Goal: Task Accomplishment & Management: Manage account settings

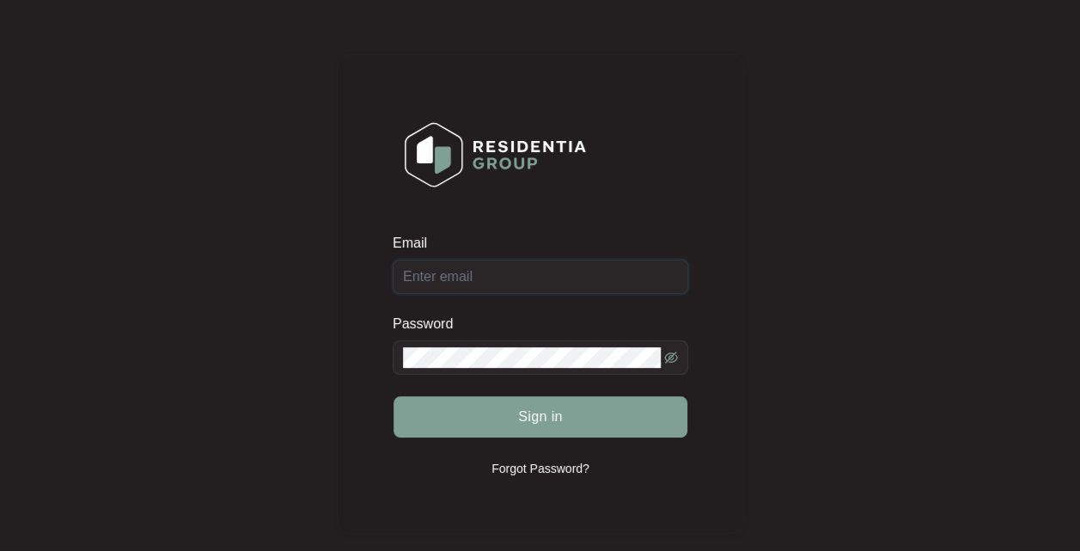
type input "[EMAIL_ADDRESS][DOMAIN_NAME]"
click at [518, 418] on span "Sign in" at bounding box center [540, 416] width 45 height 21
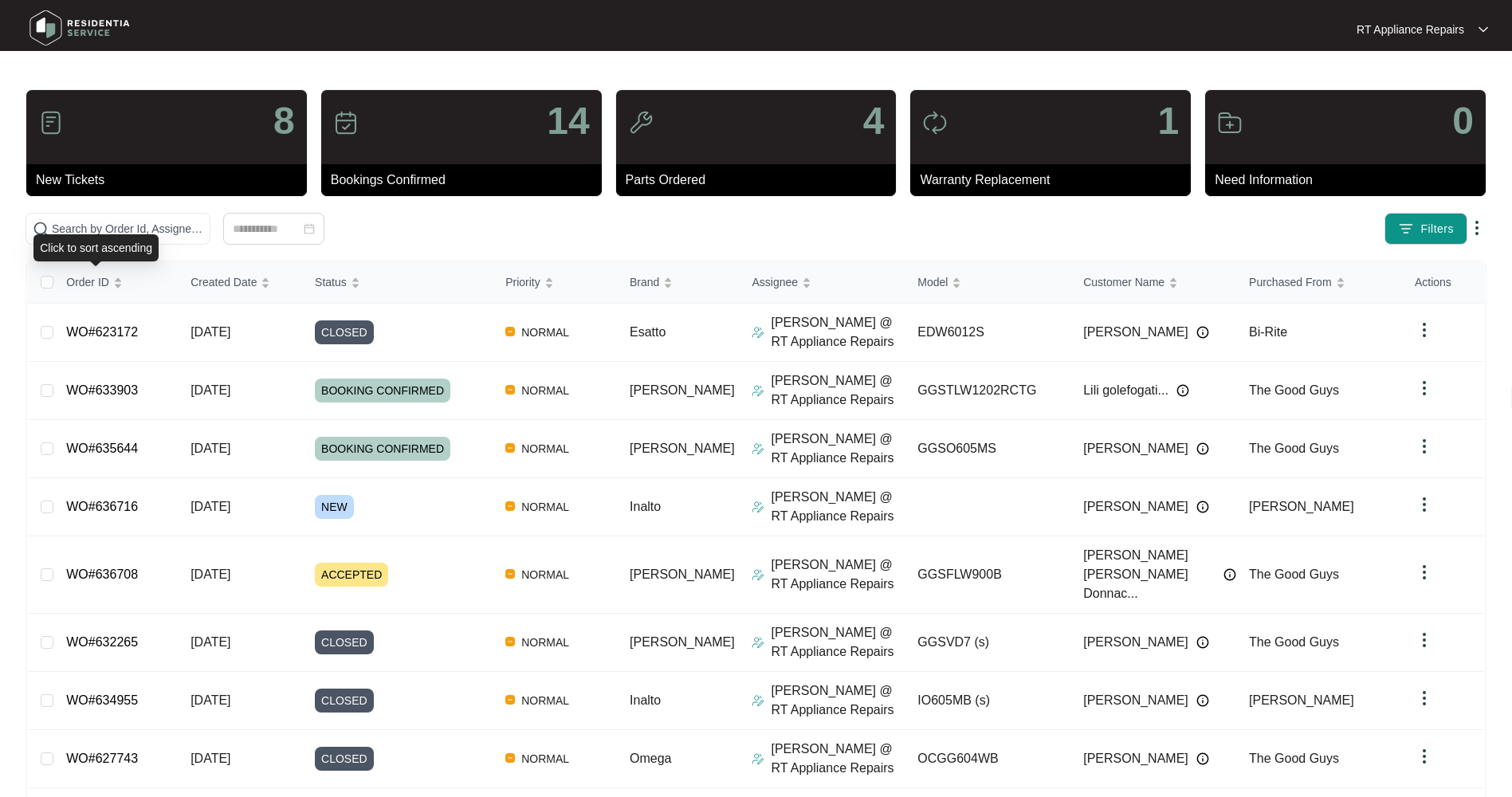
click at [102, 245] on div "Click to sort ascending" at bounding box center [96, 248] width 125 height 27
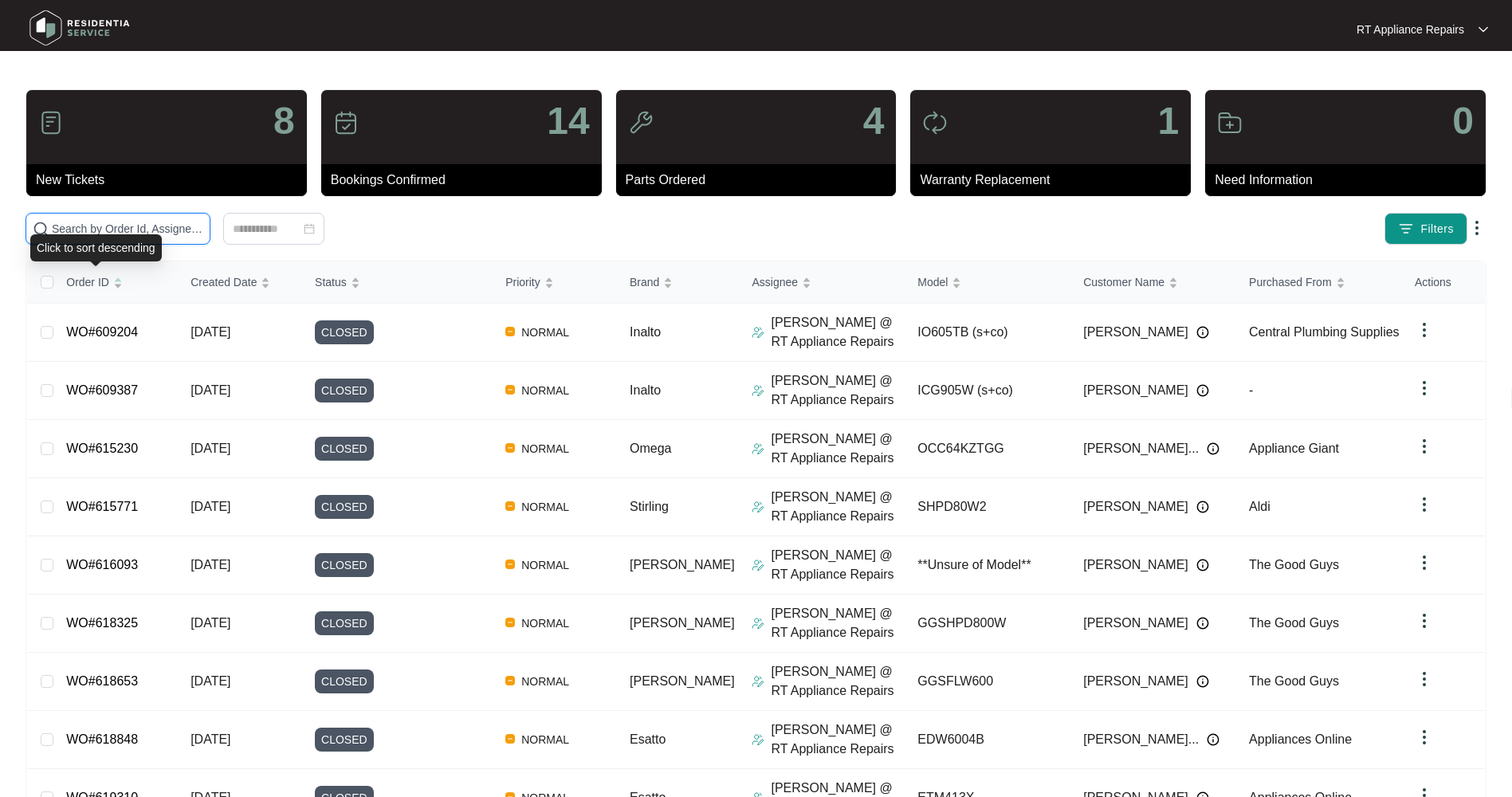
click at [114, 227] on input "text" at bounding box center [127, 228] width 151 height 18
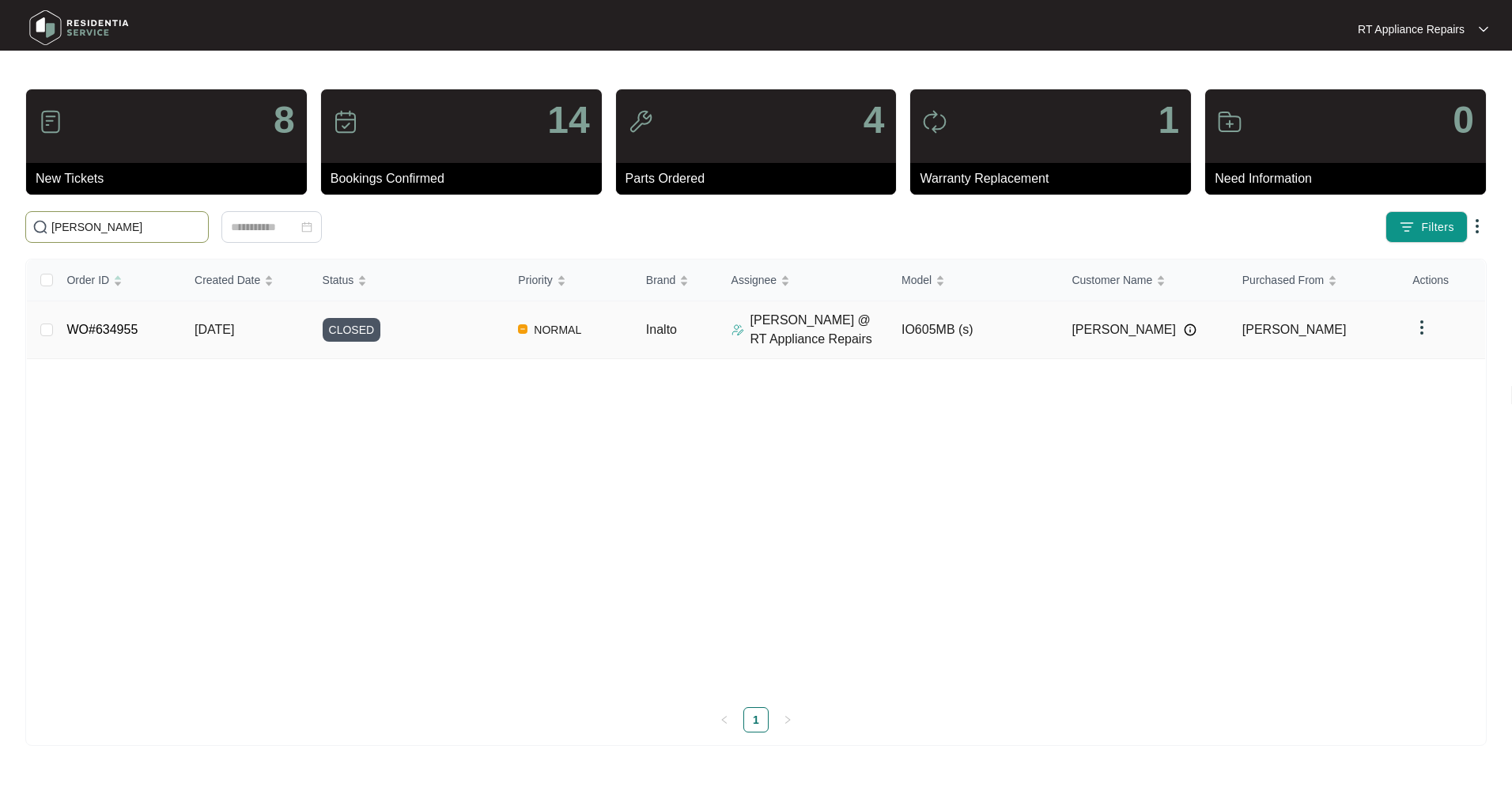
type input "[PERSON_NAME]"
click at [194, 333] on span "[DATE]" at bounding box center [214, 329] width 40 height 14
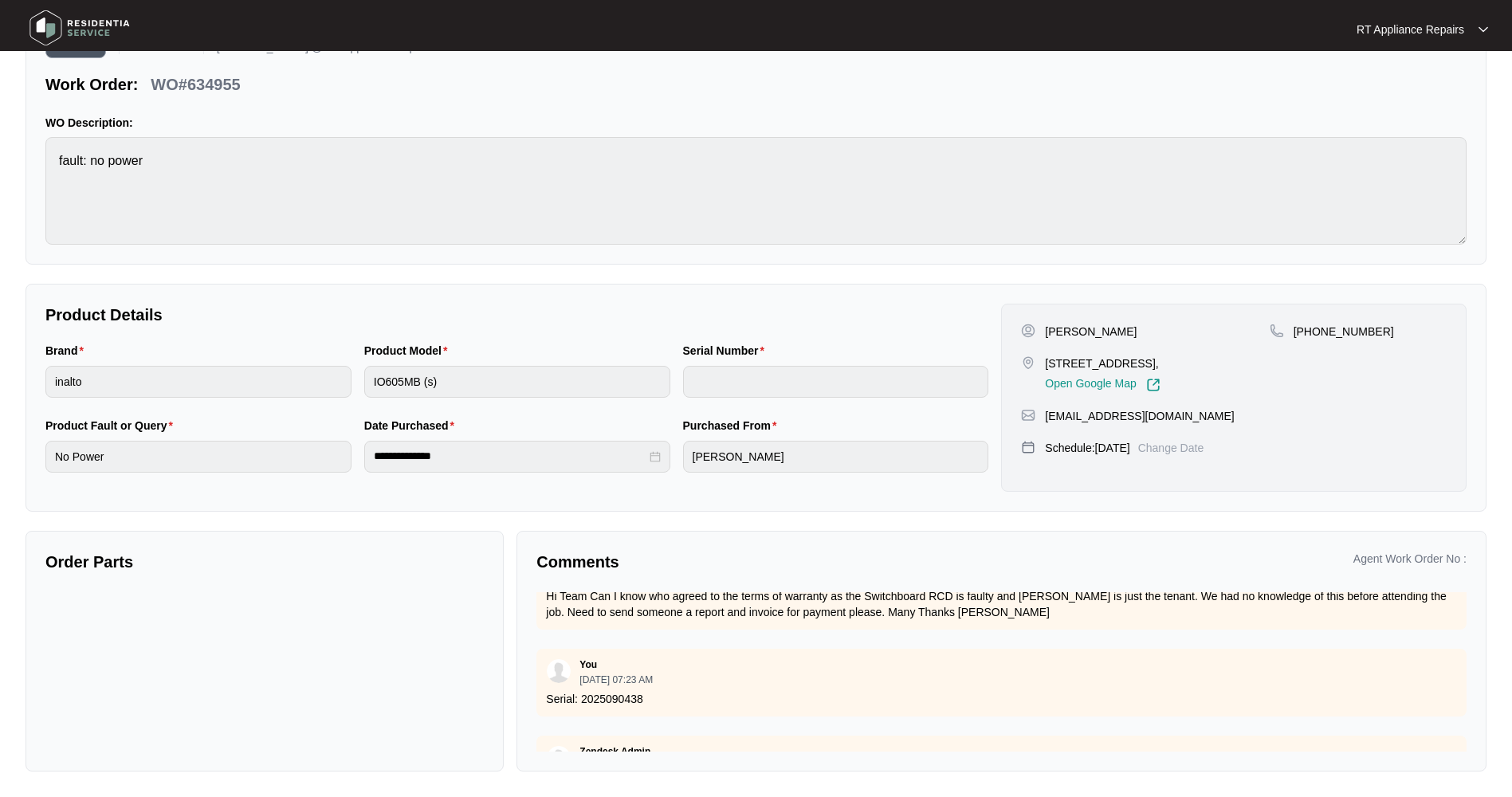
scroll to position [279, 0]
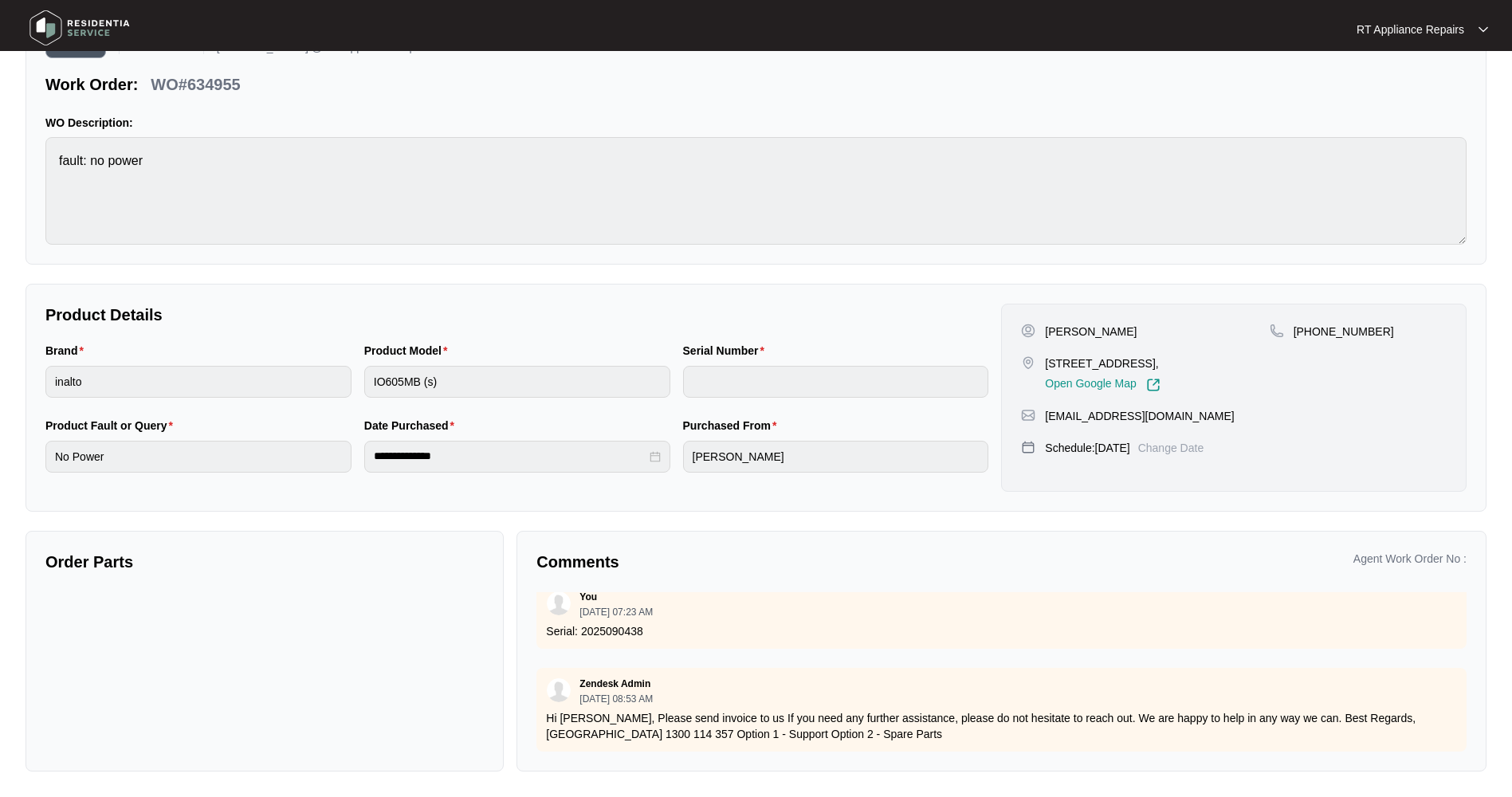
click at [1002, 33] on p "RT Appliance Repairs" at bounding box center [1411, 29] width 108 height 16
click at [1002, 76] on li "Log Out" at bounding box center [1422, 84] width 125 height 27
